Goal: Information Seeking & Learning: Learn about a topic

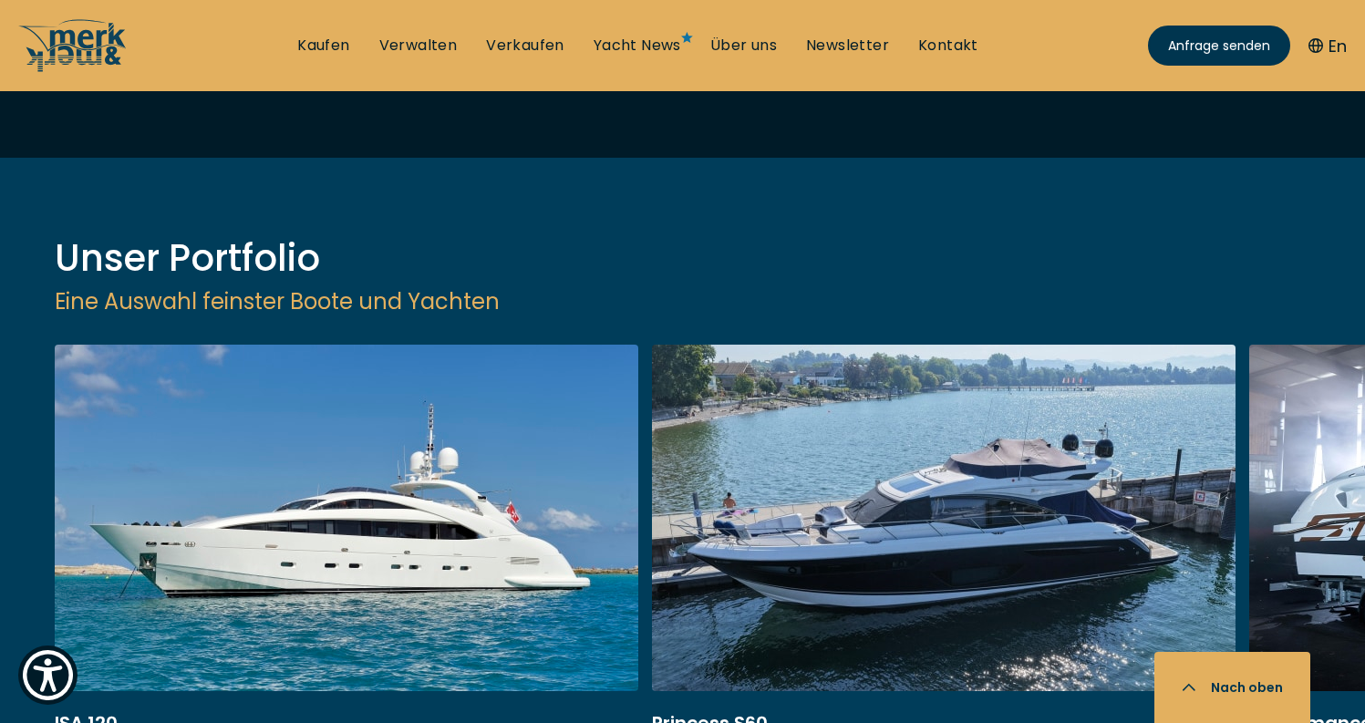
click at [891, 345] on link at bounding box center [944, 588] width 584 height 486
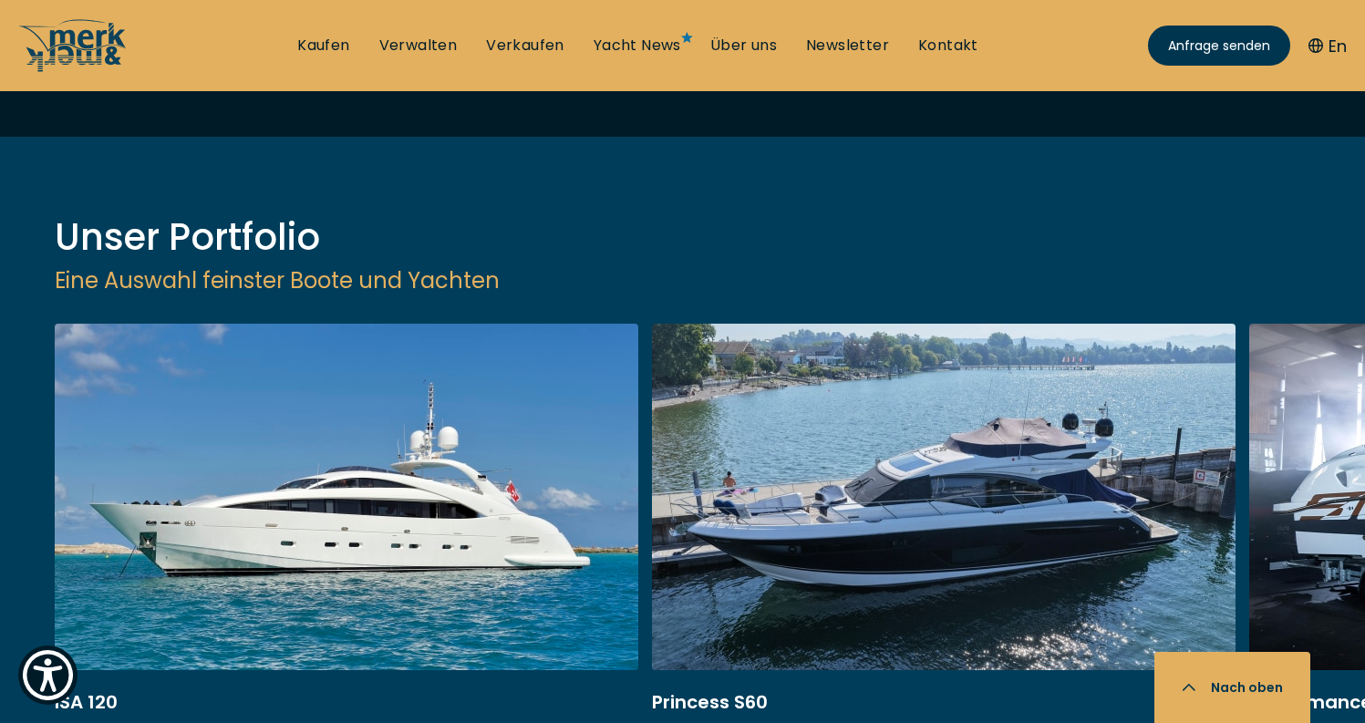
click at [820, 393] on link at bounding box center [944, 567] width 584 height 486
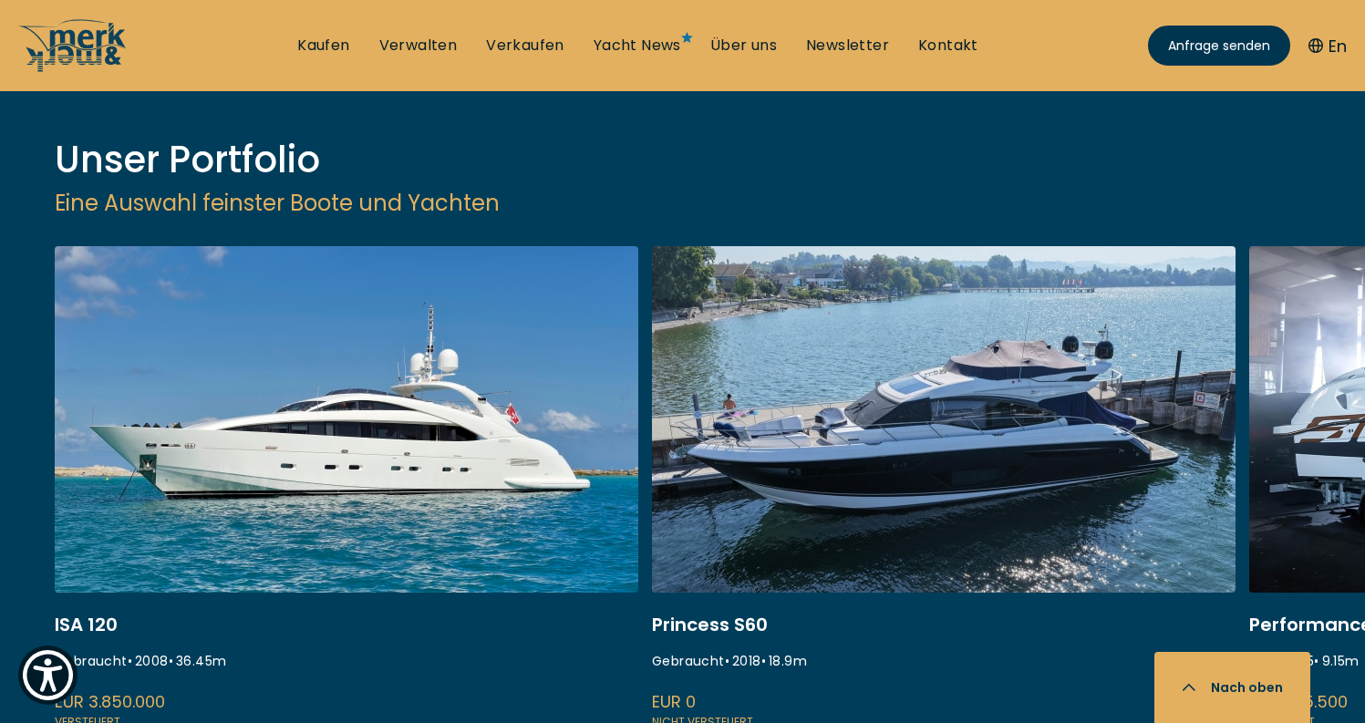
scroll to position [2271, 0]
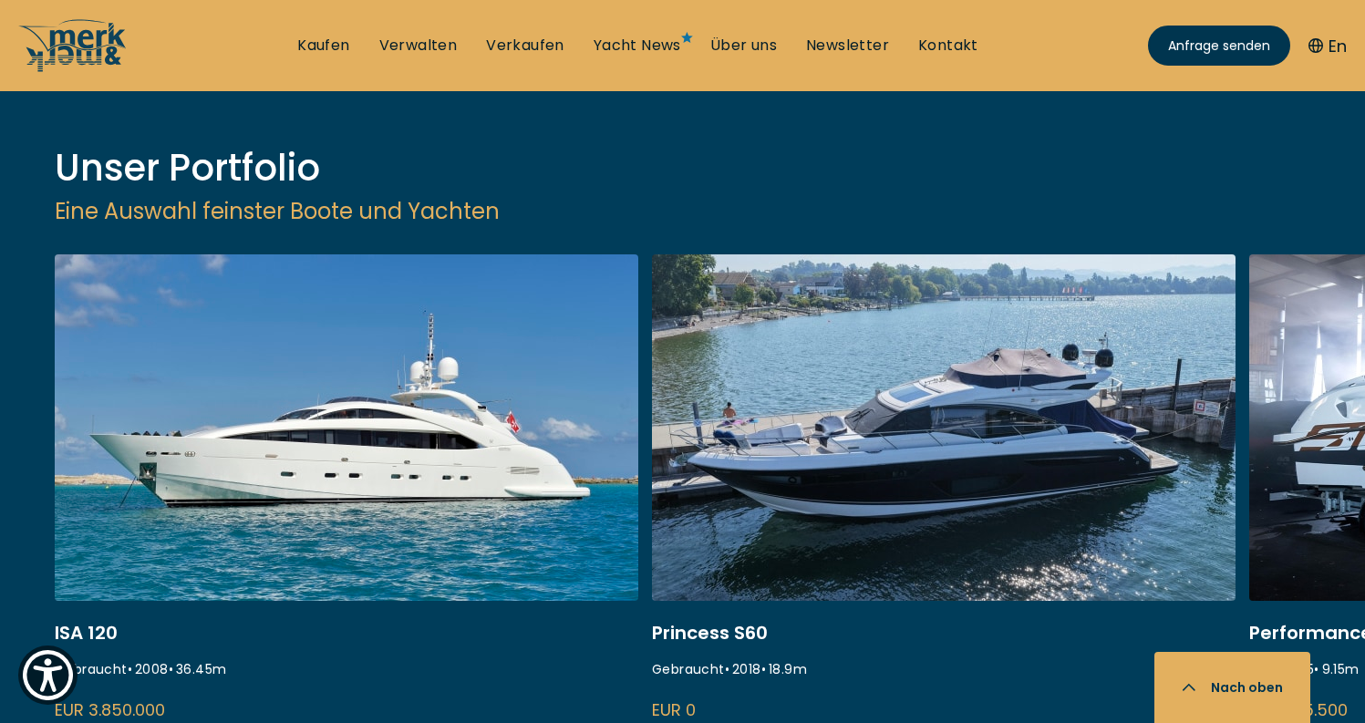
click at [933, 290] on link at bounding box center [944, 497] width 584 height 486
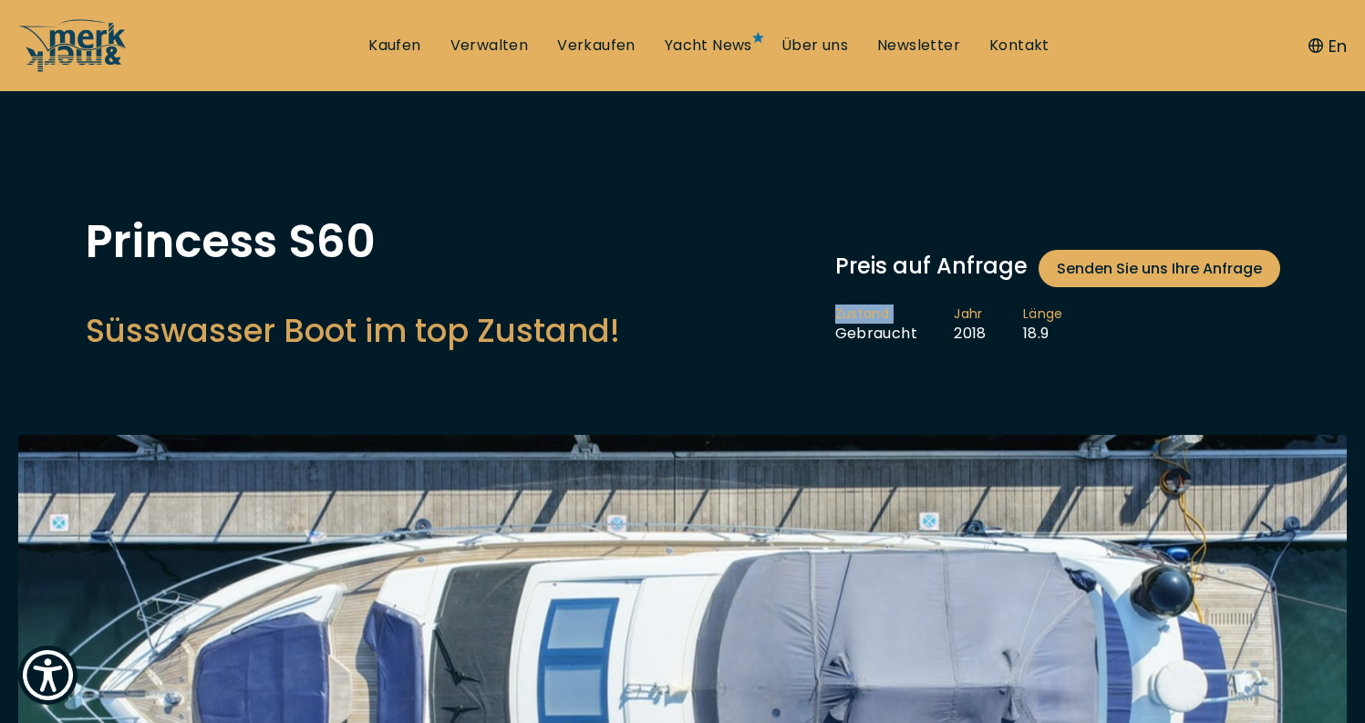
click at [933, 289] on div "Preis auf Anfrage Senden Sie uns Ihre Anfrage Zustand Gebraucht Jahr 2018 Länge…" at bounding box center [1057, 297] width 445 height 94
click at [790, 290] on div "Princess S60 Süsswasser Boot im top Zustand! Preis auf Anfrage Senden Sie uns I…" at bounding box center [682, 290] width 1231 height 143
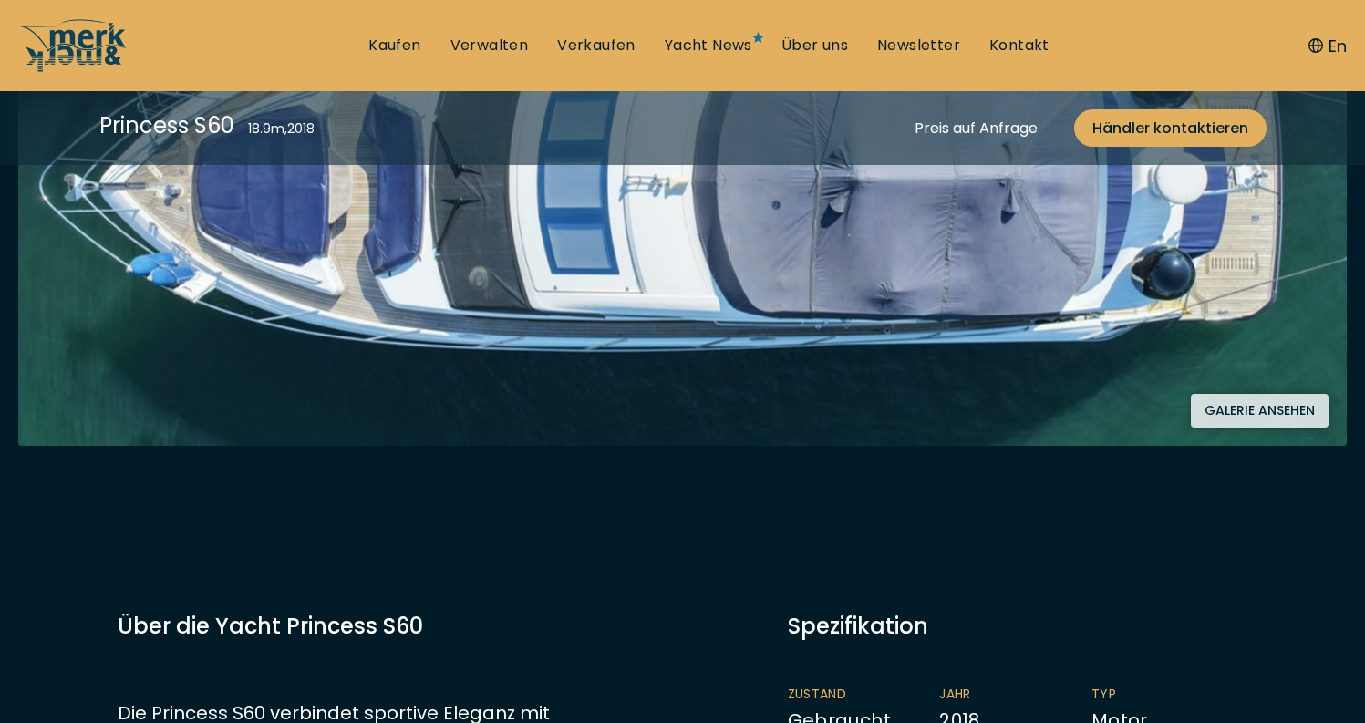
scroll to position [530, 0]
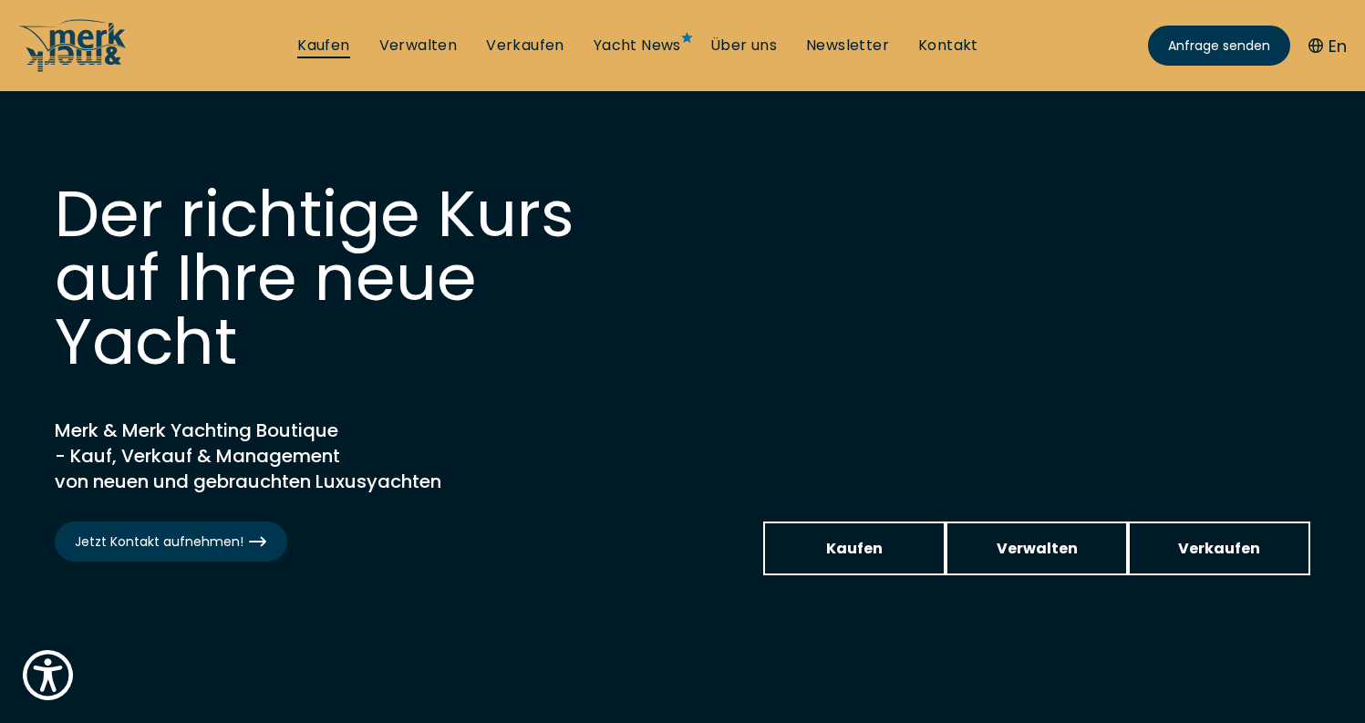
click at [344, 51] on link "Kaufen" at bounding box center [323, 46] width 52 height 20
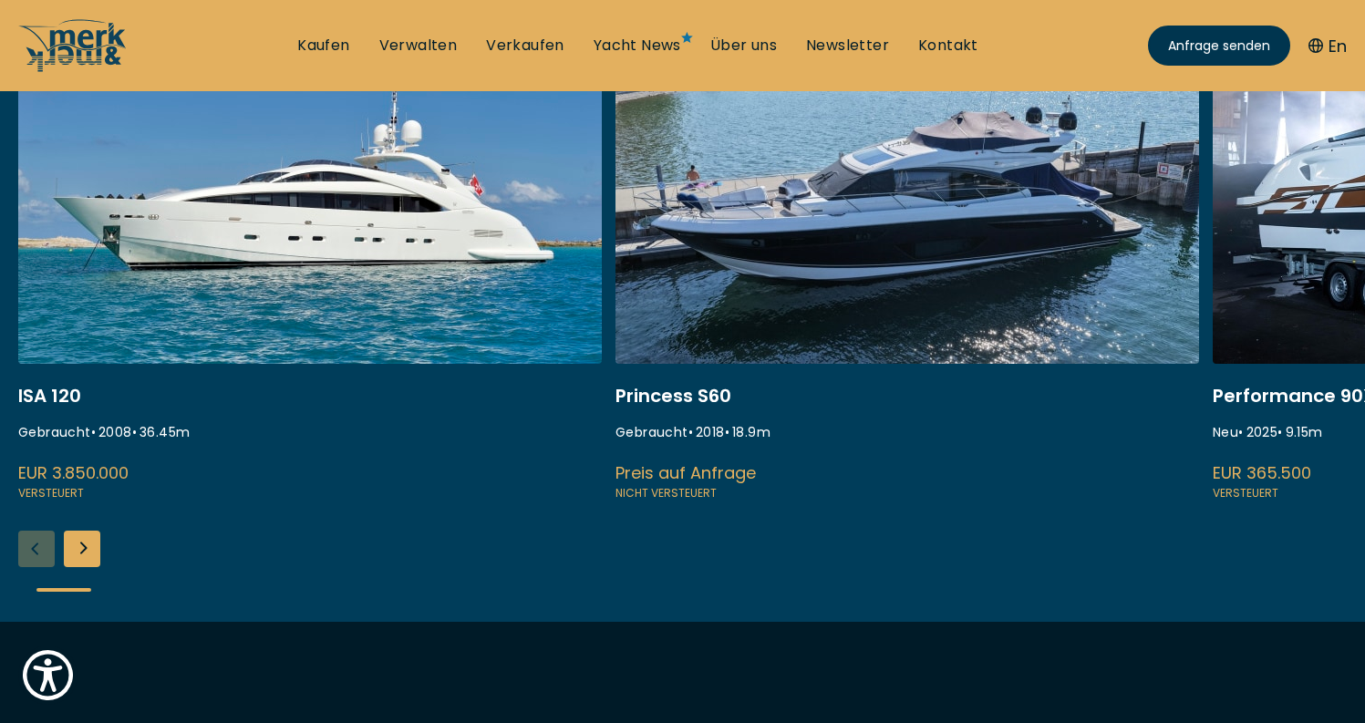
scroll to position [704, 0]
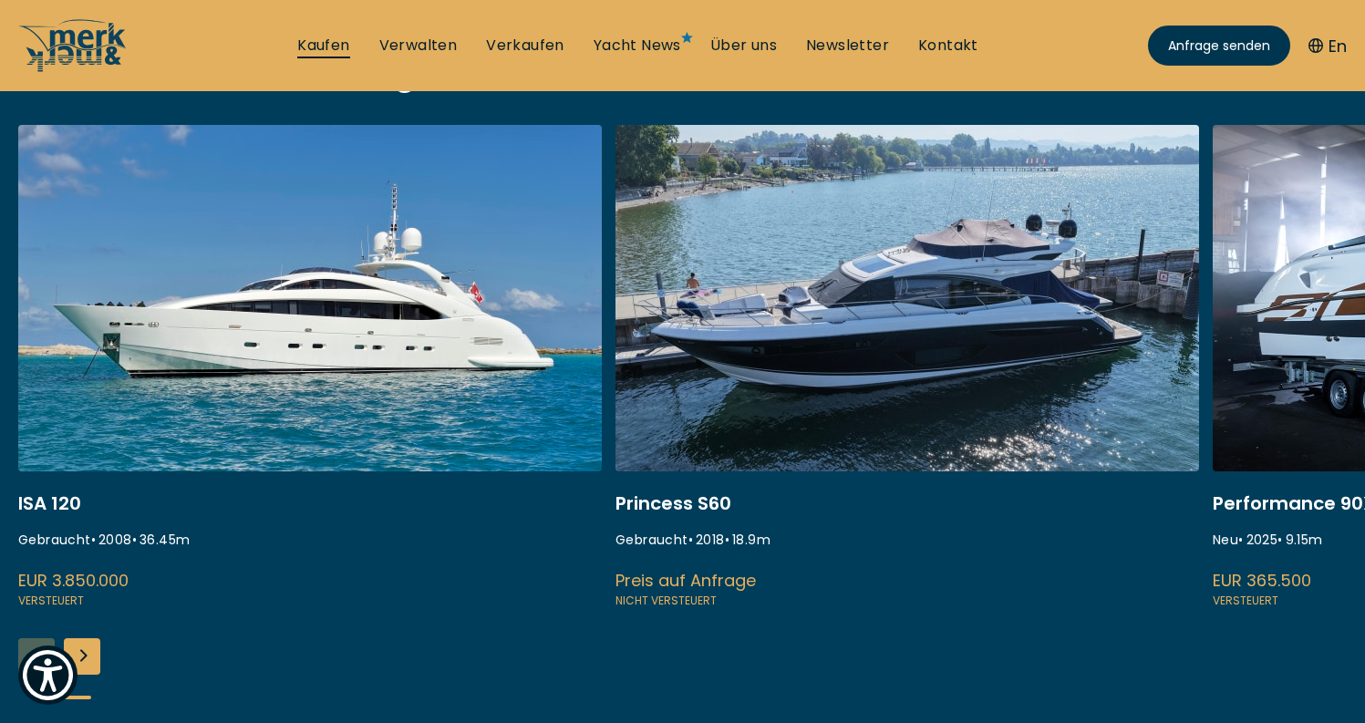
click at [337, 44] on link "Kaufen" at bounding box center [323, 46] width 52 height 20
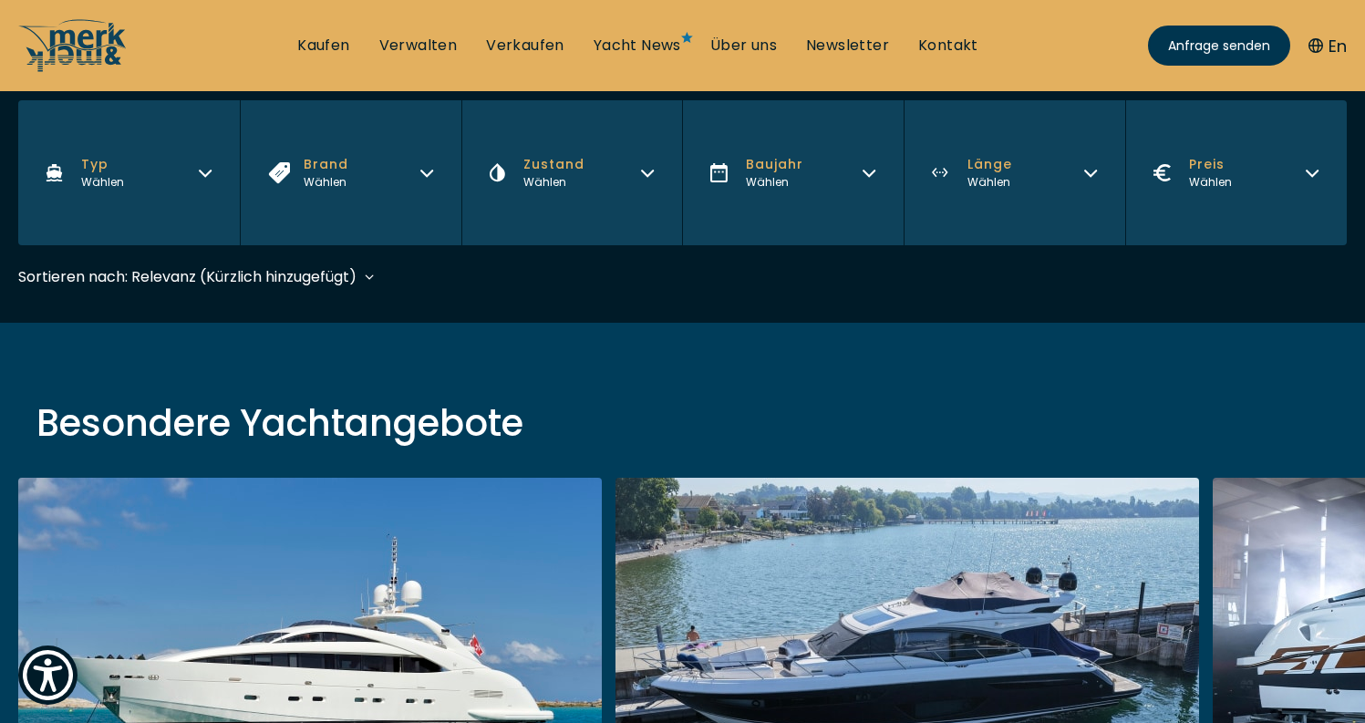
scroll to position [250, 0]
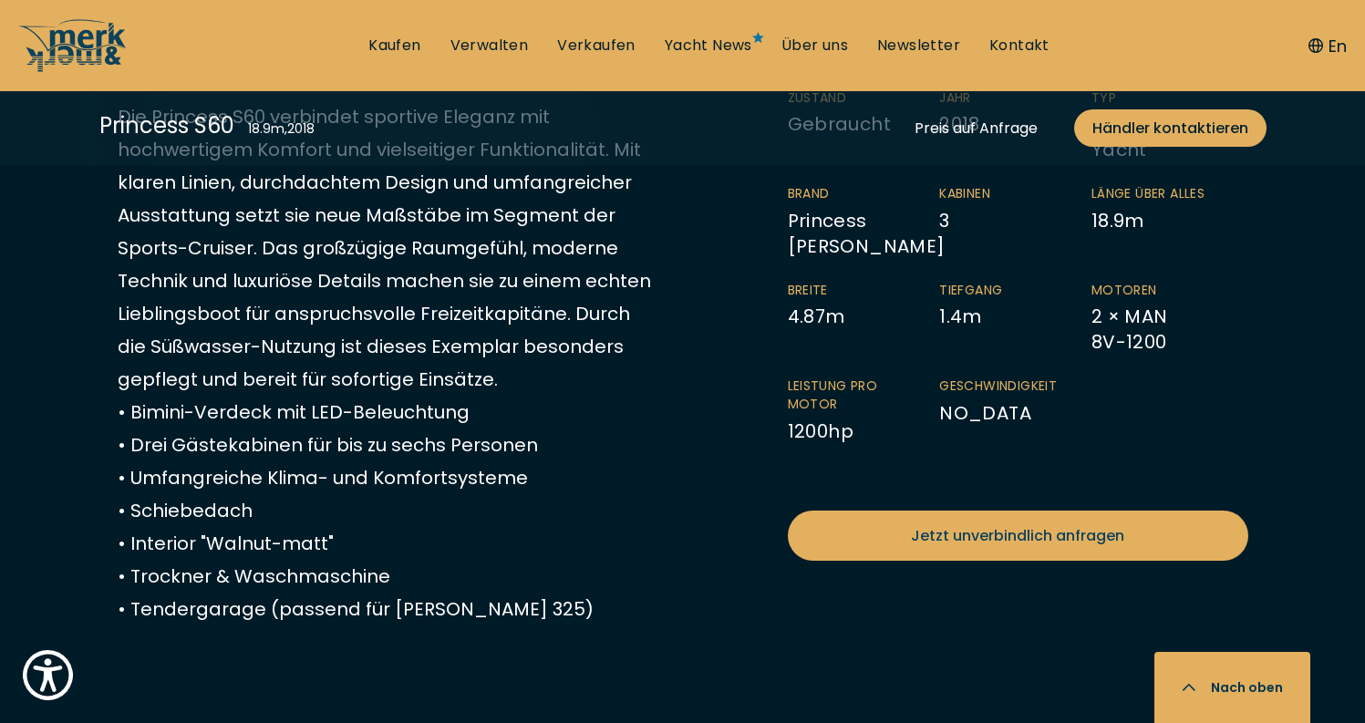
scroll to position [1016, 0]
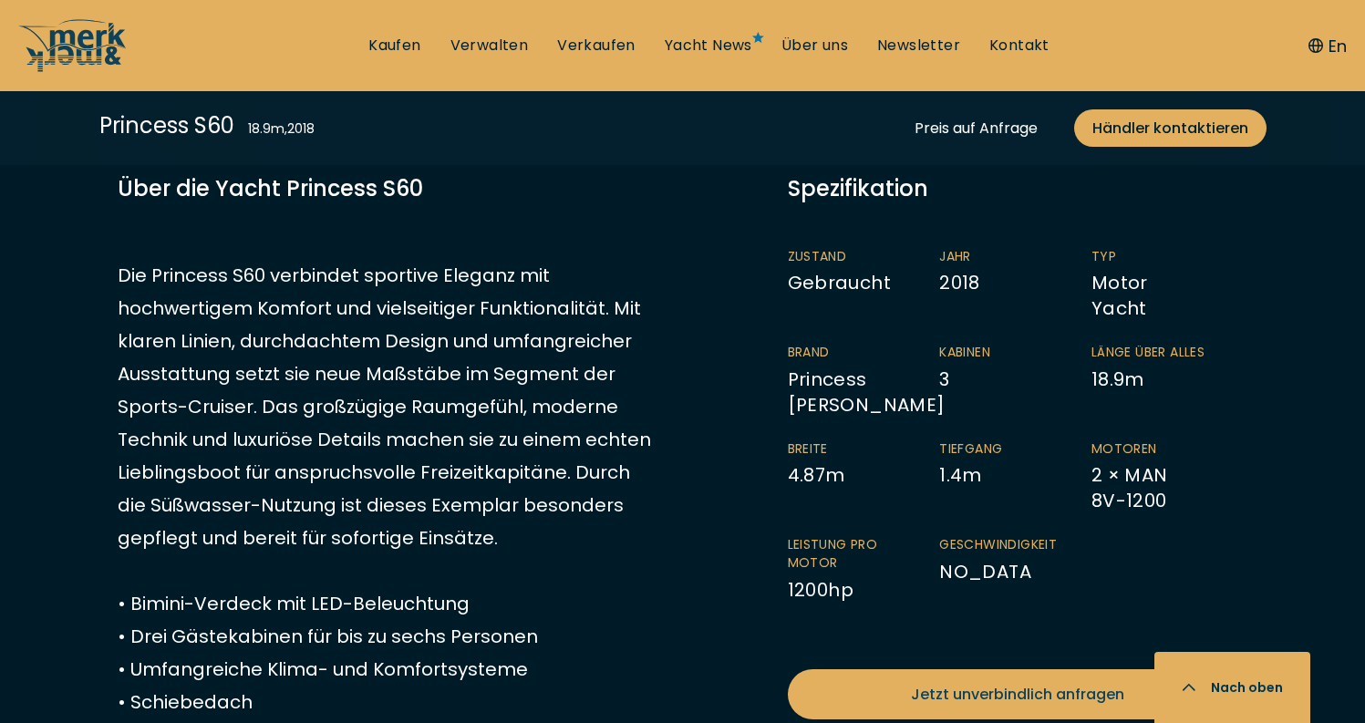
scroll to position [907, 0]
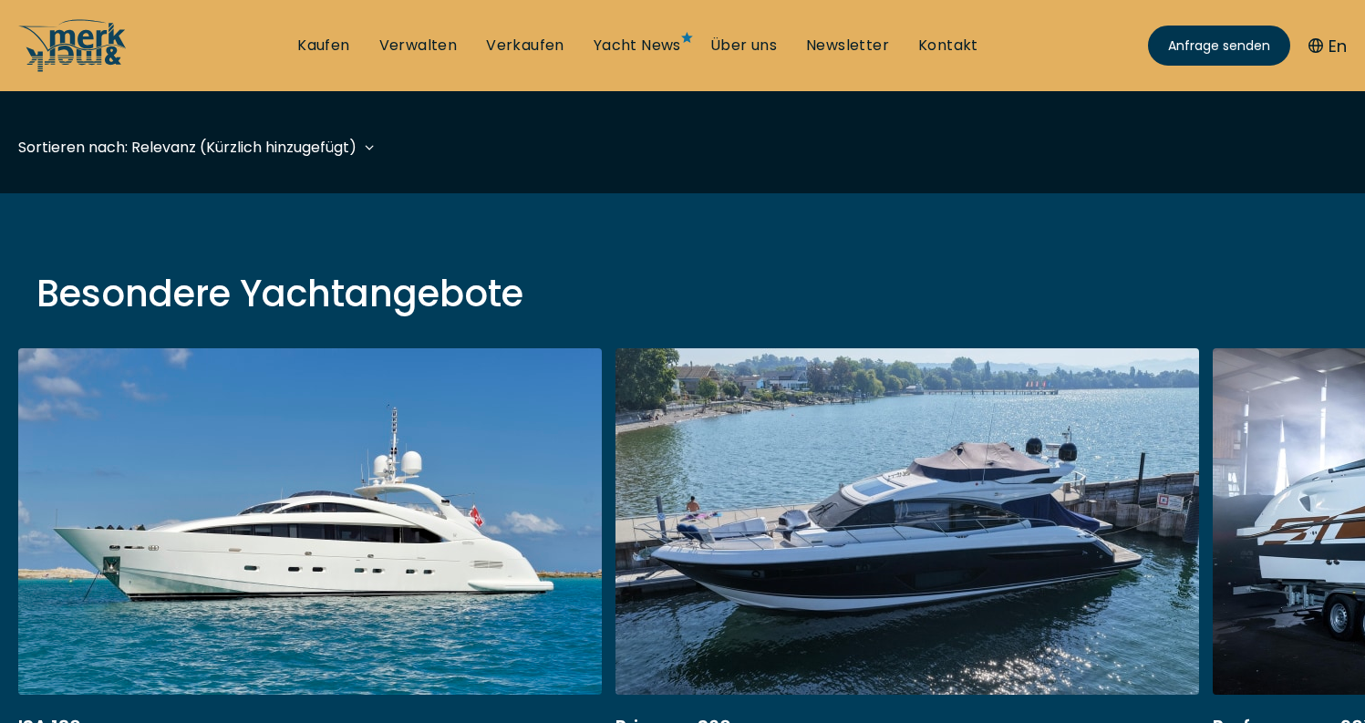
scroll to position [705, 0]
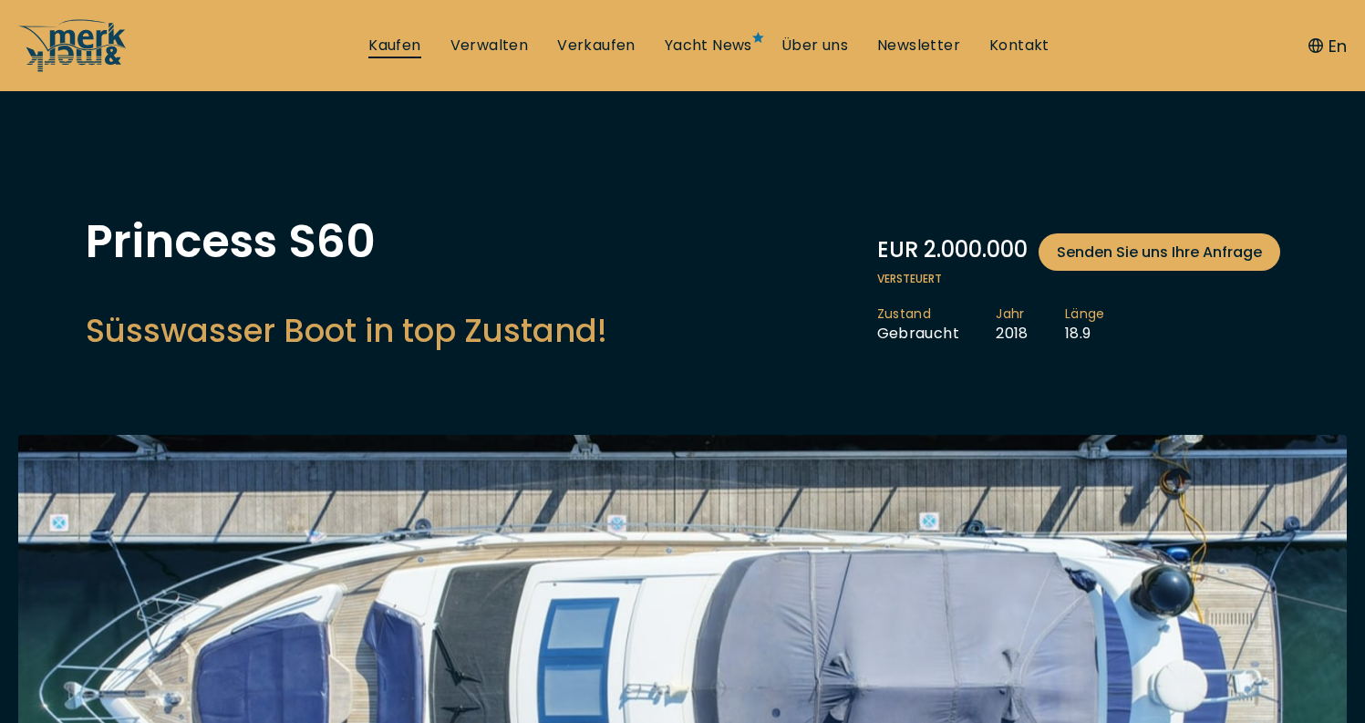
click at [408, 41] on link "Kaufen" at bounding box center [394, 46] width 52 height 20
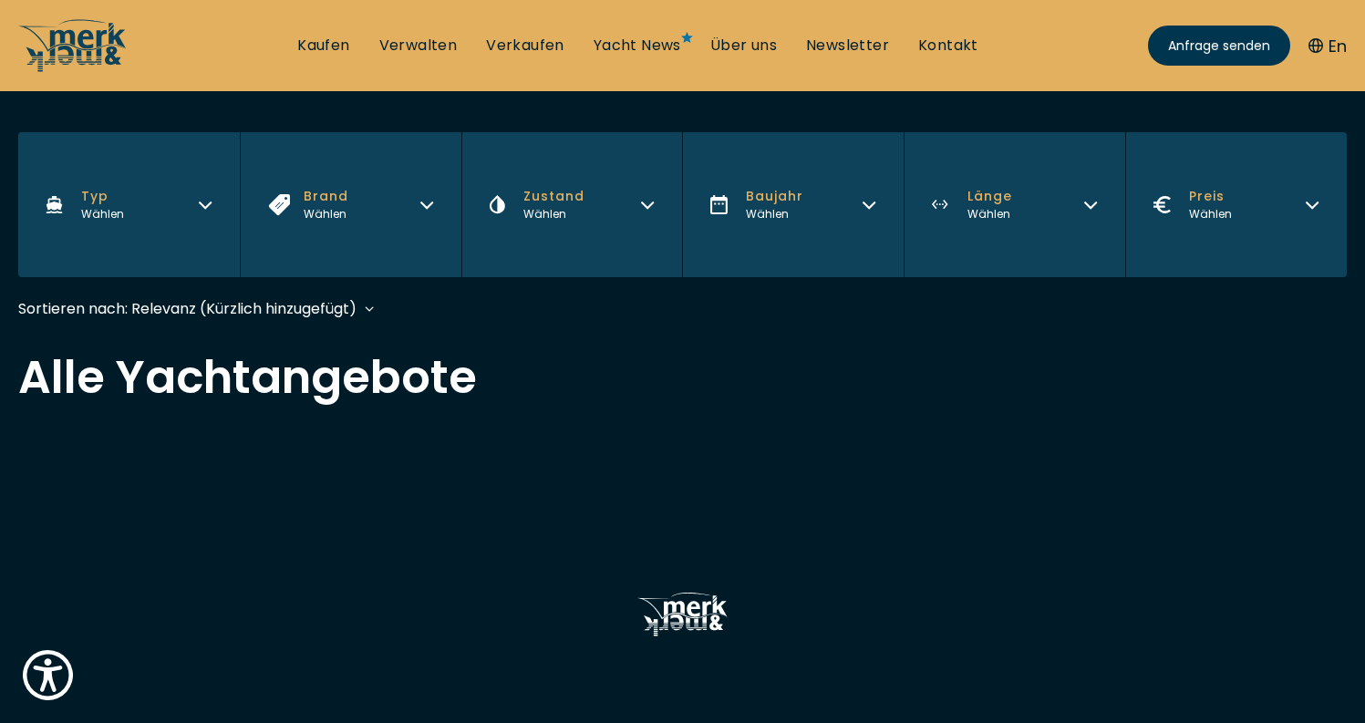
scroll to position [415, 0]
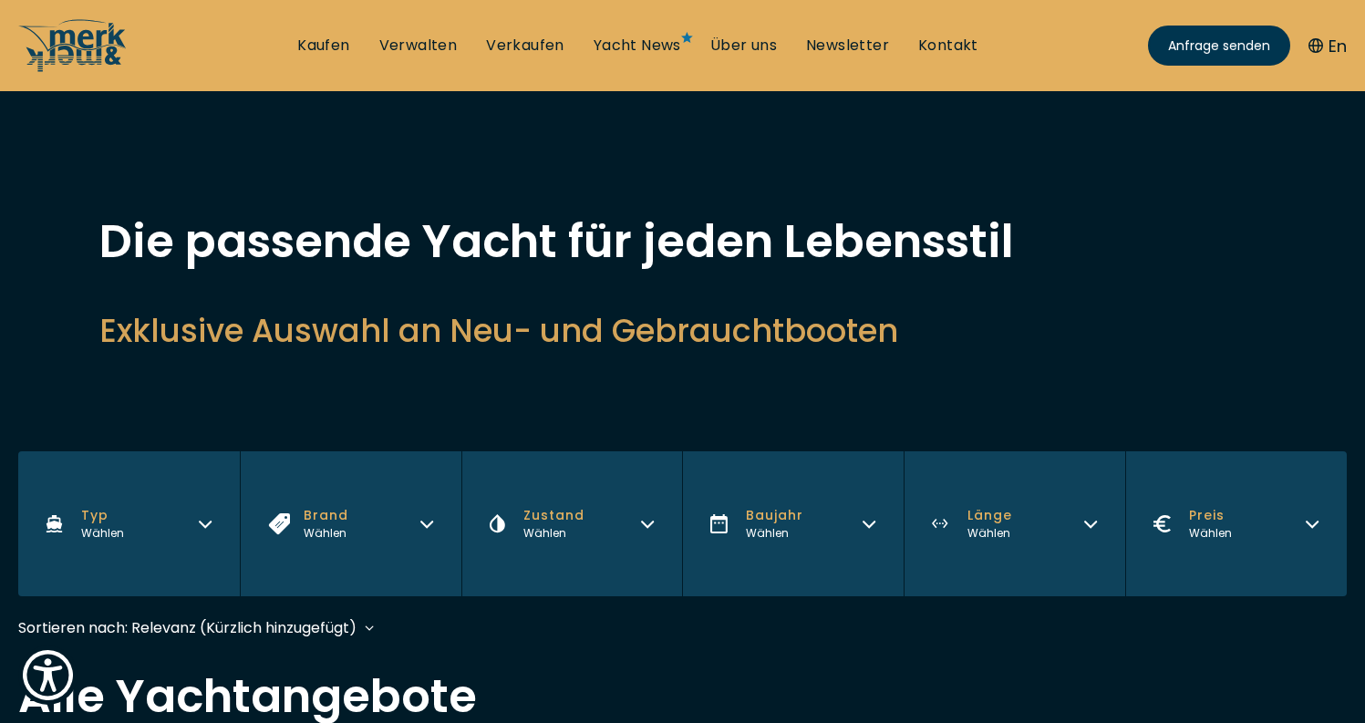
click at [1011, 324] on h2 "Exklusive Auswahl an Neu- und Gebrauchtbooten" at bounding box center [682, 330] width 1167 height 45
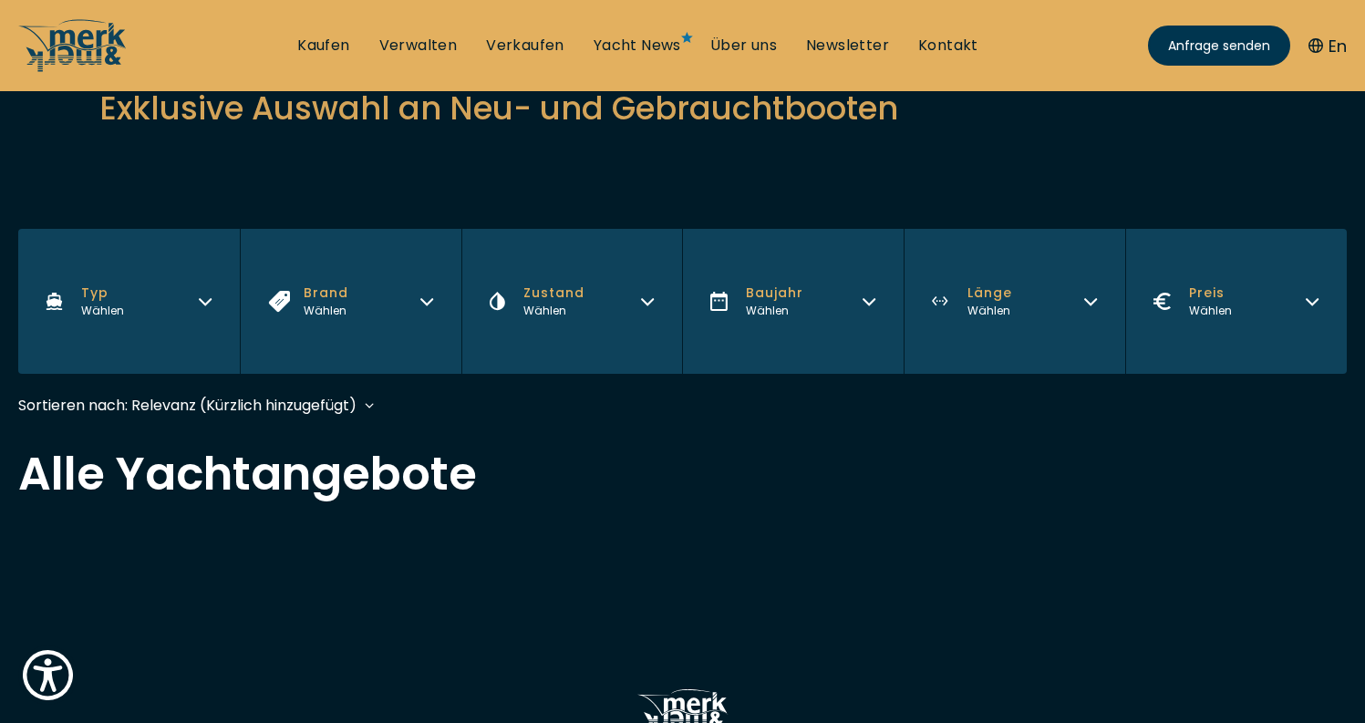
scroll to position [324, 0]
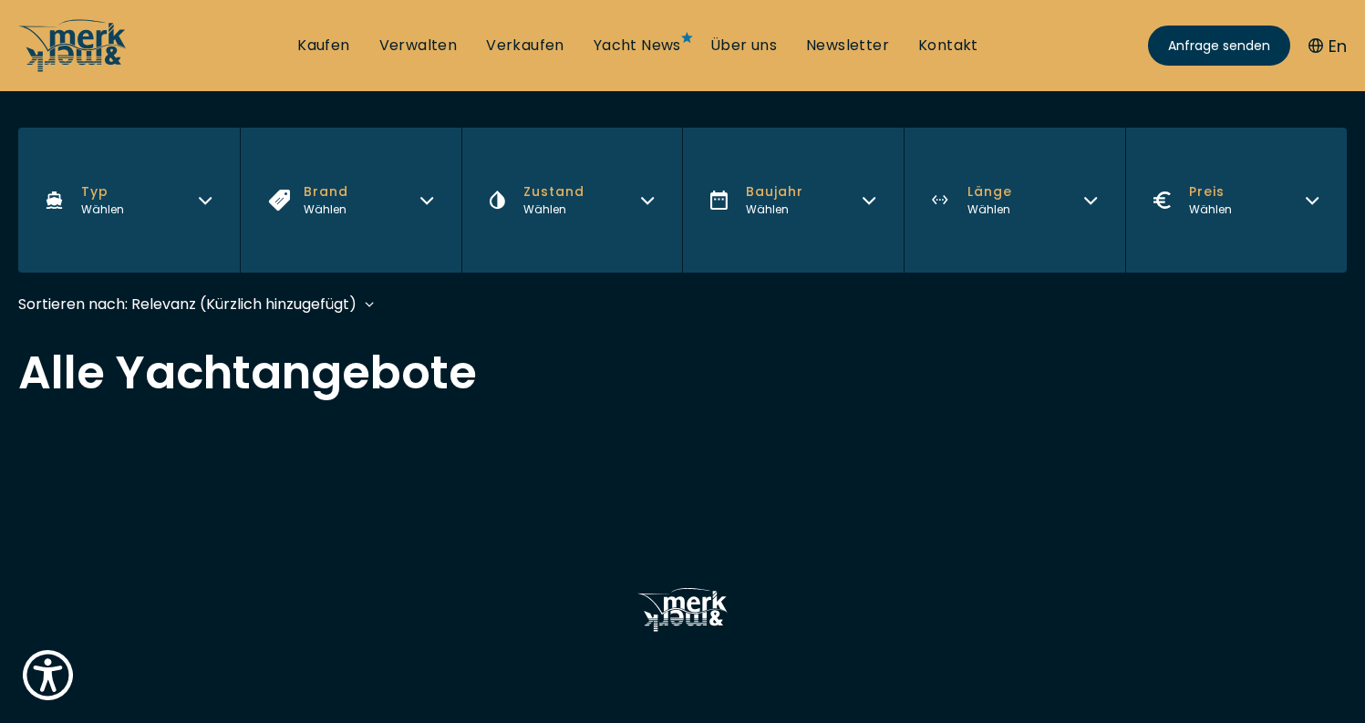
click at [885, 199] on button "Baujahr Wählen" at bounding box center [793, 200] width 222 height 145
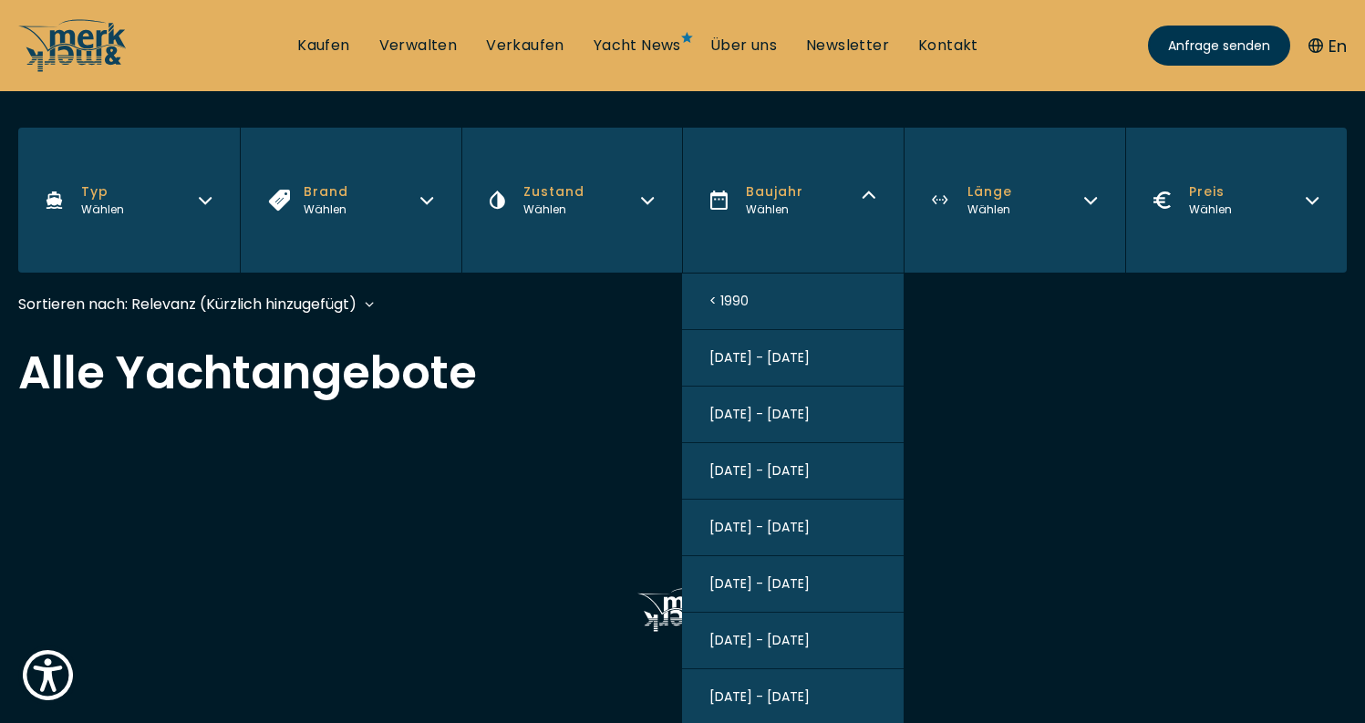
click at [885, 199] on button "Baujahr Wählen" at bounding box center [793, 200] width 222 height 145
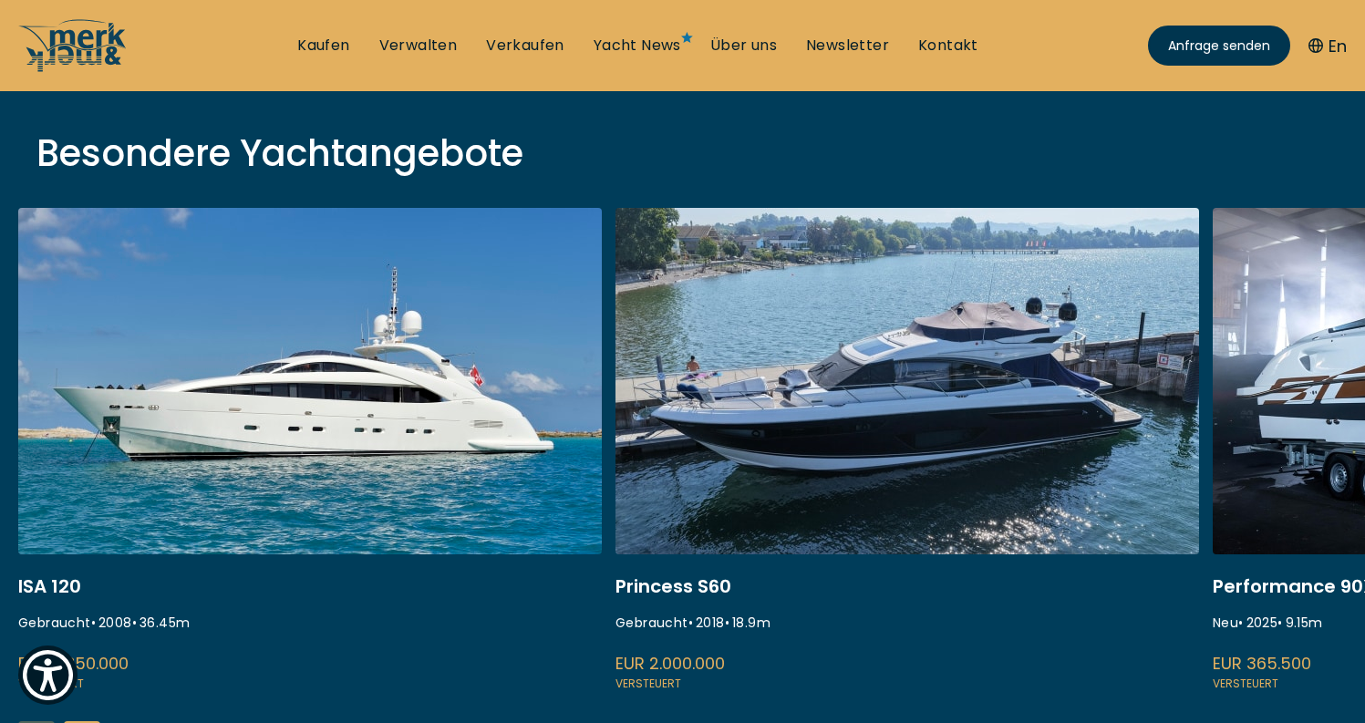
scroll to position [703, 0]
